Goal: Task Accomplishment & Management: Manage account settings

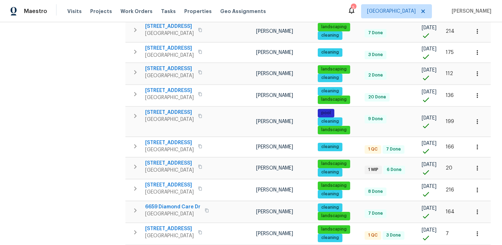
scroll to position [454, 0]
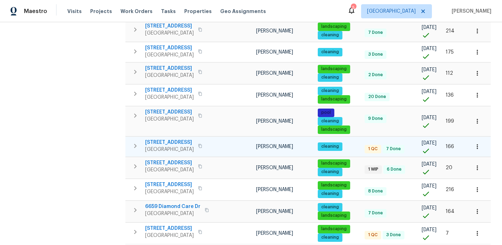
click at [175, 139] on span "[STREET_ADDRESS]" at bounding box center [169, 142] width 49 height 7
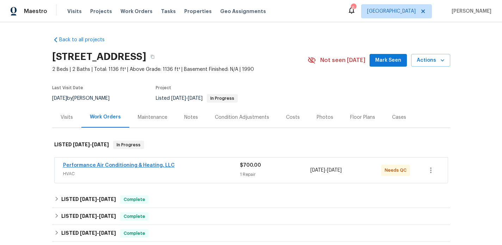
click at [88, 168] on link "Performance Air Conditioning & Heating, LLC" at bounding box center [119, 165] width 112 height 5
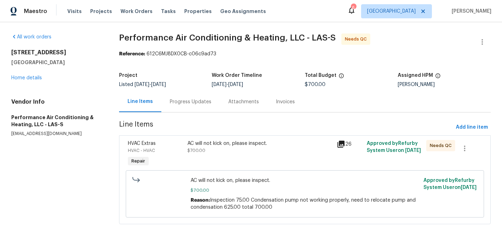
click at [187, 102] on div "Progress Updates" at bounding box center [191, 101] width 42 height 7
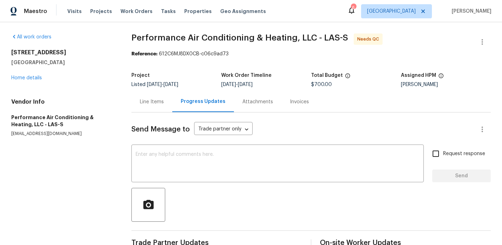
click at [148, 103] on div "Line Items" at bounding box center [152, 101] width 24 height 7
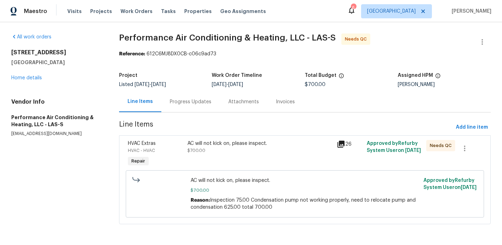
click at [391, 149] on span "Approved by Refurby System User on 9/11/2025" at bounding box center [394, 147] width 54 height 12
click at [431, 147] on span "Needs QC" at bounding box center [442, 145] width 25 height 7
click at [292, 195] on div "AC will not kick on, please inspect. $700.00 Reason: Inspection 75.00 Condensat…" at bounding box center [305, 194] width 229 height 34
click at [218, 143] on div "AC will not kick on, please inspect." at bounding box center [260, 143] width 145 height 7
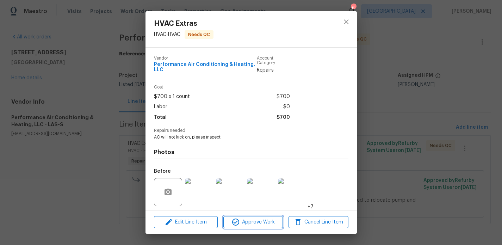
click at [242, 220] on span "Approve Work" at bounding box center [253, 222] width 55 height 9
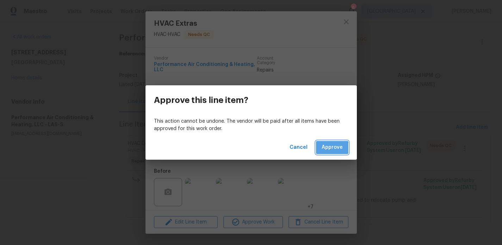
click at [328, 149] on span "Approve" at bounding box center [332, 147] width 21 height 9
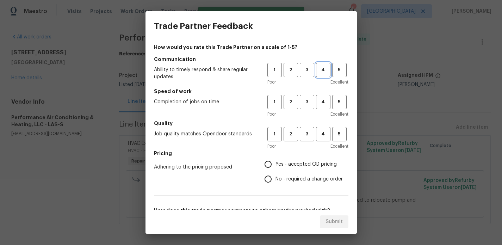
click at [322, 71] on span "4" at bounding box center [323, 70] width 13 height 8
click at [322, 99] on span "4" at bounding box center [323, 102] width 13 height 8
click at [321, 132] on span "4" at bounding box center [323, 134] width 13 height 8
click at [271, 164] on input "Yes - accepted OD pricing" at bounding box center [268, 164] width 15 height 15
radio input "true"
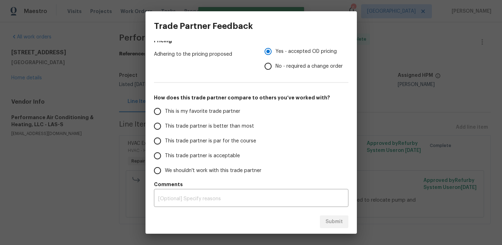
scroll to position [113, 0]
click at [155, 128] on input "This trade partner is better than most" at bounding box center [157, 126] width 15 height 15
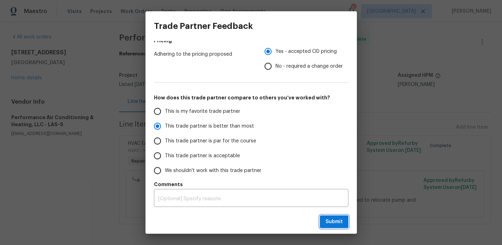
click at [338, 222] on span "Submit" at bounding box center [334, 222] width 17 height 9
radio input "true"
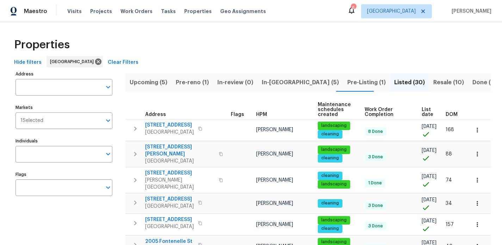
click at [201, 80] on span "Pre-reno (1)" at bounding box center [192, 83] width 33 height 10
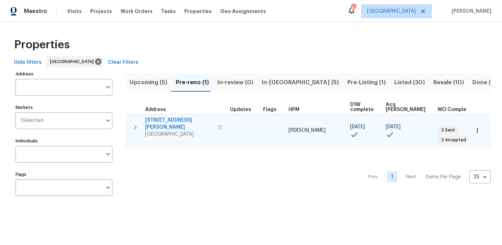
click at [164, 120] on span "6776 Alpine Brooks Ave" at bounding box center [179, 124] width 69 height 14
click at [218, 125] on icon "button" at bounding box center [220, 127] width 4 height 4
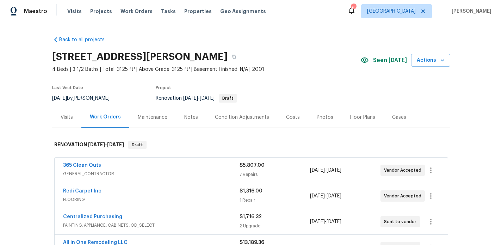
click at [190, 114] on div "Notes" at bounding box center [191, 117] width 14 height 7
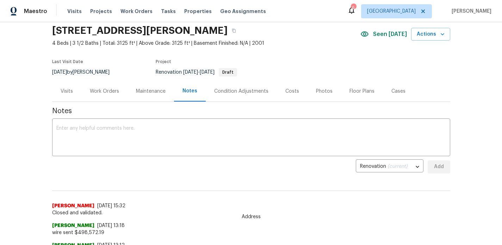
scroll to position [17, 0]
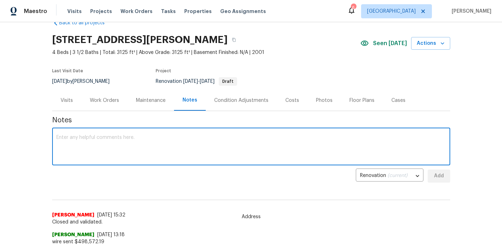
click at [155, 136] on textarea at bounding box center [251, 147] width 390 height 25
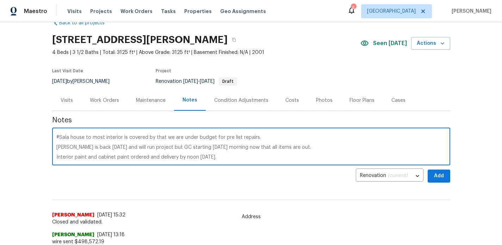
scroll to position [35, 0]
type textarea "Day 1 complete as there were issues with DCO closing [DATE] with lockbox issues…"
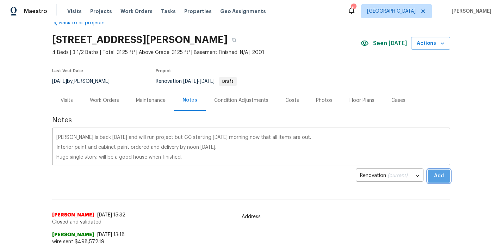
click at [435, 179] on span "Add" at bounding box center [439, 176] width 11 height 9
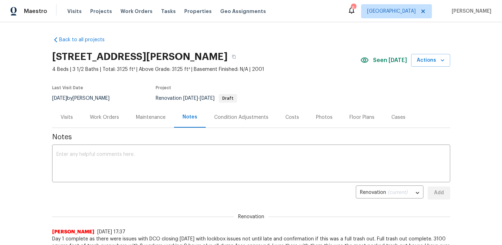
scroll to position [0, 0]
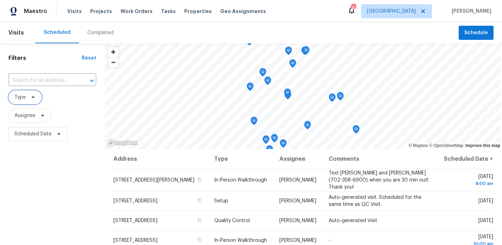
click at [20, 97] on span "Type" at bounding box center [19, 97] width 11 height 7
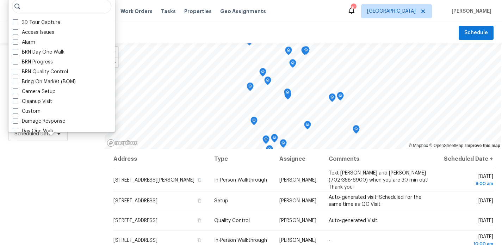
click at [46, 190] on div "Filters Reset ​ Type Assignee Scheduled Date" at bounding box center [52, 194] width 105 height 302
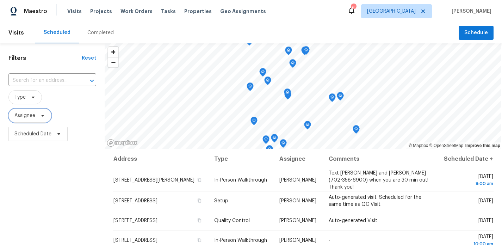
click at [37, 118] on span "Assignee" at bounding box center [29, 116] width 43 height 14
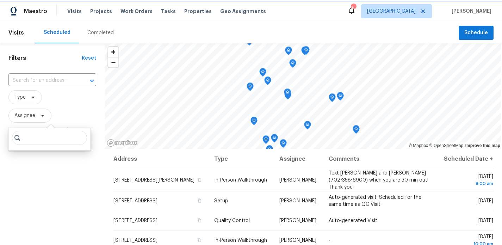
click at [37, 118] on span "Assignee" at bounding box center [29, 116] width 43 height 14
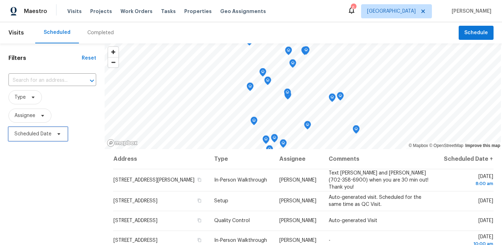
click at [31, 132] on span "Scheduled Date" at bounding box center [32, 133] width 37 height 7
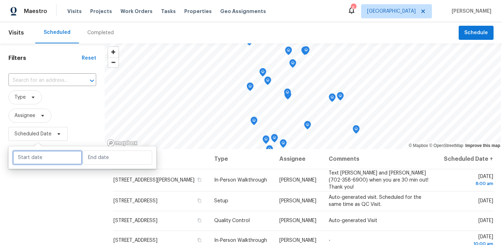
select select "8"
select select "2025"
select select "9"
select select "2025"
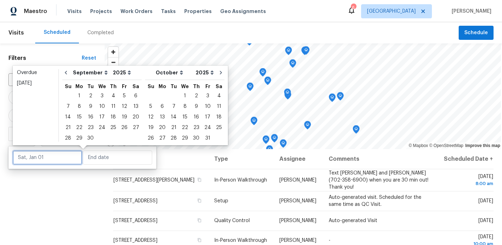
click at [38, 157] on input "text" at bounding box center [47, 158] width 69 height 14
click at [89, 126] on div "23" at bounding box center [90, 128] width 11 height 10
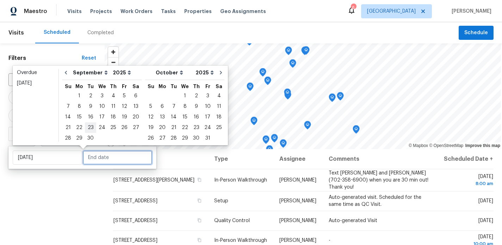
type input "Tue, Sep 23"
click at [87, 126] on div "23" at bounding box center [90, 128] width 11 height 10
type input "Tue, Sep 23"
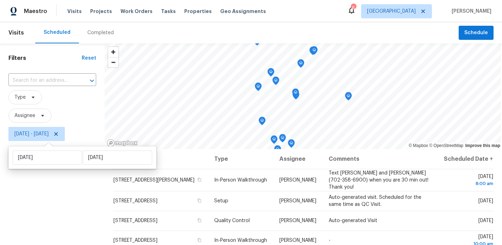
click at [43, 205] on div "Filters Reset ​ Type Assignee Tue, Sep 23 - Tue, Sep 23" at bounding box center [52, 194] width 105 height 302
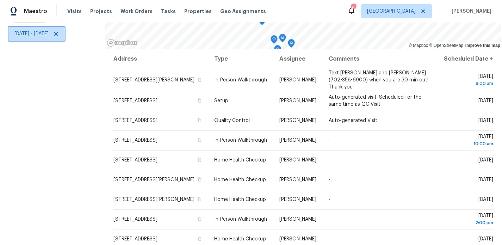
click at [59, 33] on icon at bounding box center [56, 34] width 6 height 6
